Goal: Navigation & Orientation: Find specific page/section

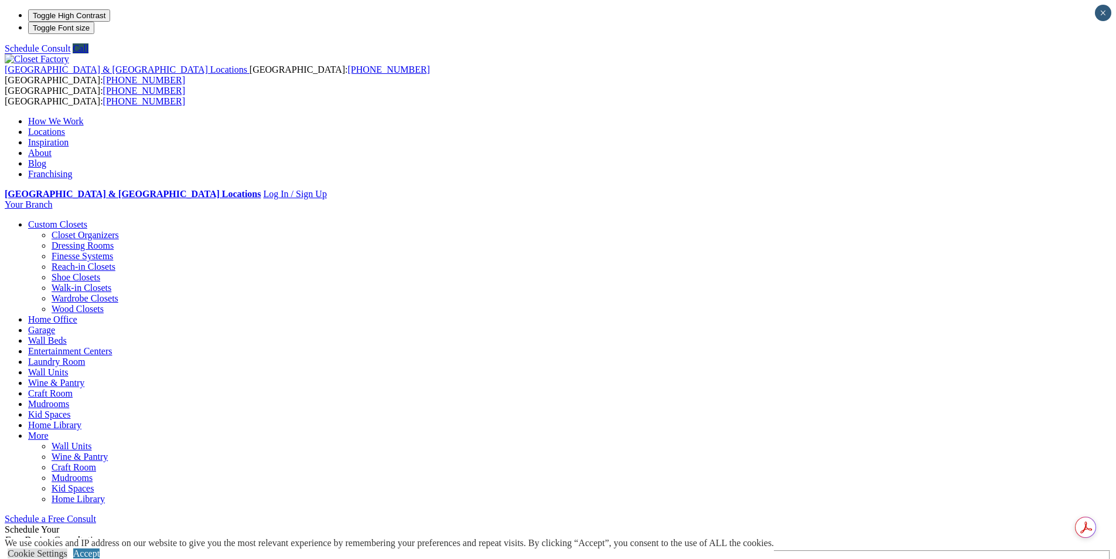
click at [85, 356] on link "Laundry Room" at bounding box center [56, 361] width 57 height 10
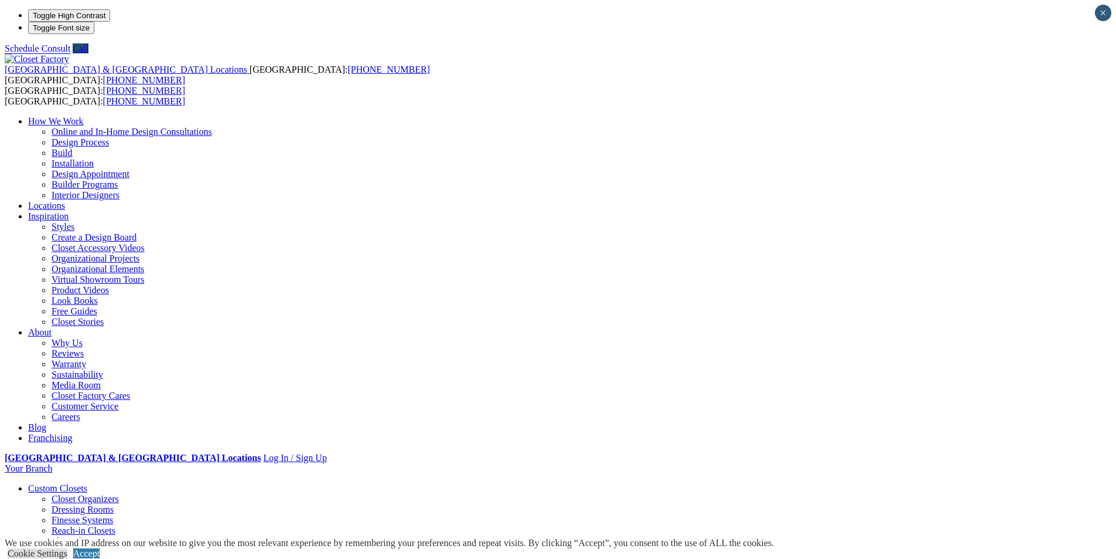
click at [87, 483] on link "Custom Closets" at bounding box center [57, 488] width 59 height 10
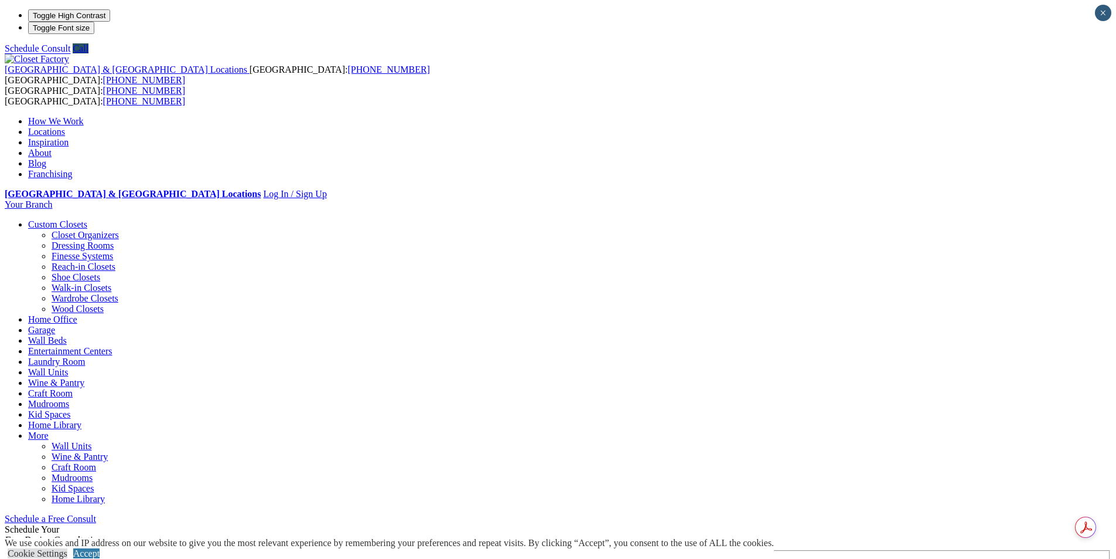
click at [119, 230] on link "Closet Organizers" at bounding box center [85, 235] width 67 height 10
